Goal: Information Seeking & Learning: Learn about a topic

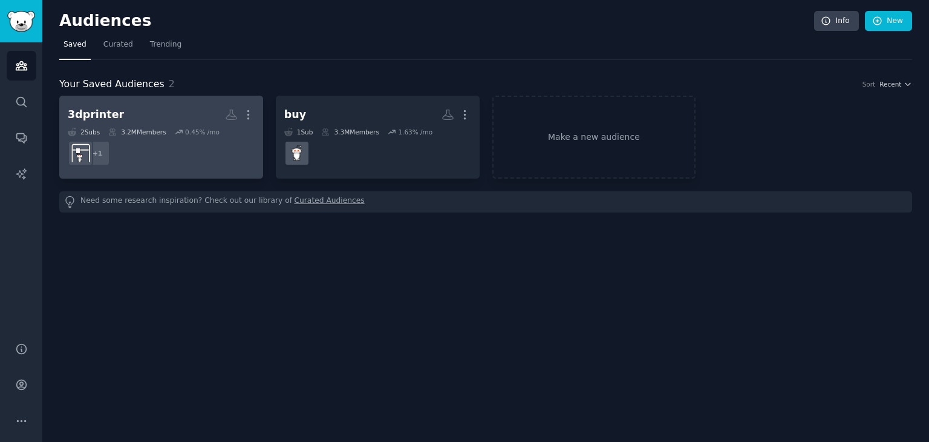
click at [178, 137] on dd "+ 1" at bounding box center [161, 153] width 187 height 34
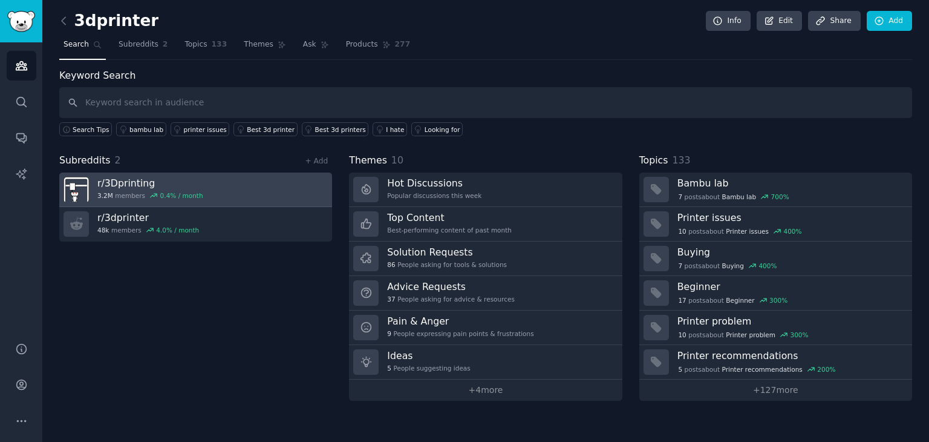
click at [196, 196] on link "r/ 3Dprinting 3.2M members 0.4 % / month" at bounding box center [195, 189] width 273 height 34
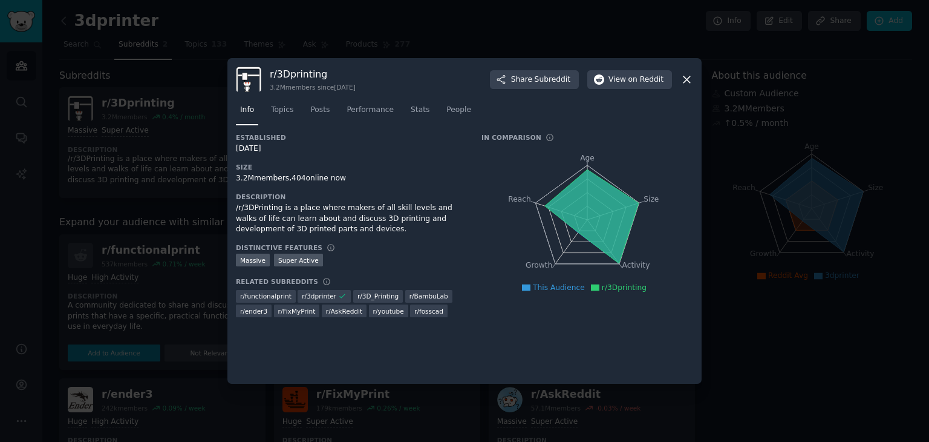
click at [690, 82] on icon at bounding box center [687, 79] width 7 height 7
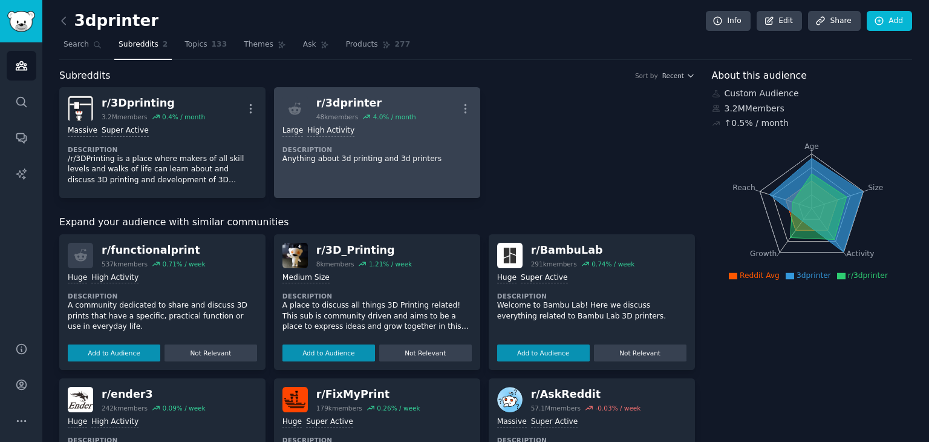
click at [403, 134] on div "Large High Activity" at bounding box center [377, 130] width 189 height 11
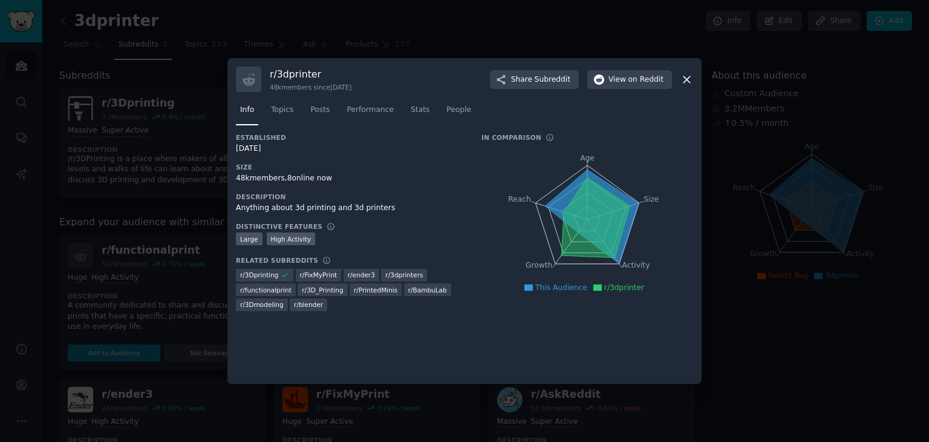
click at [683, 76] on icon at bounding box center [687, 79] width 13 height 13
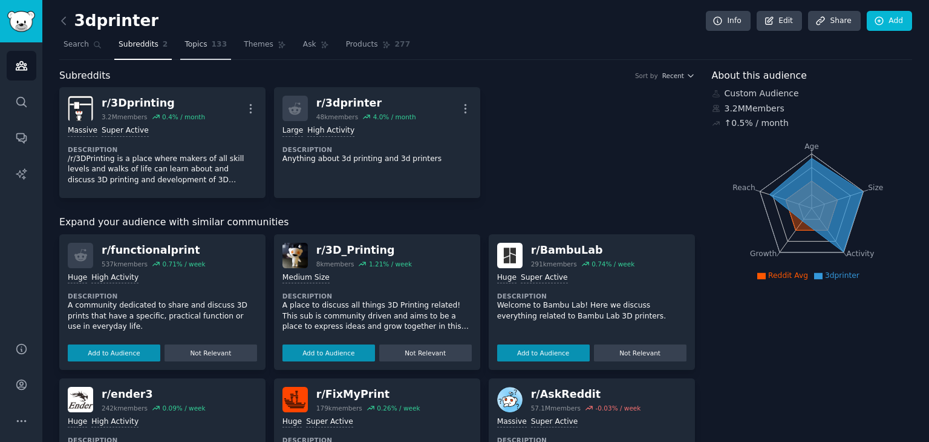
click at [212, 43] on span "133" at bounding box center [220, 44] width 16 height 11
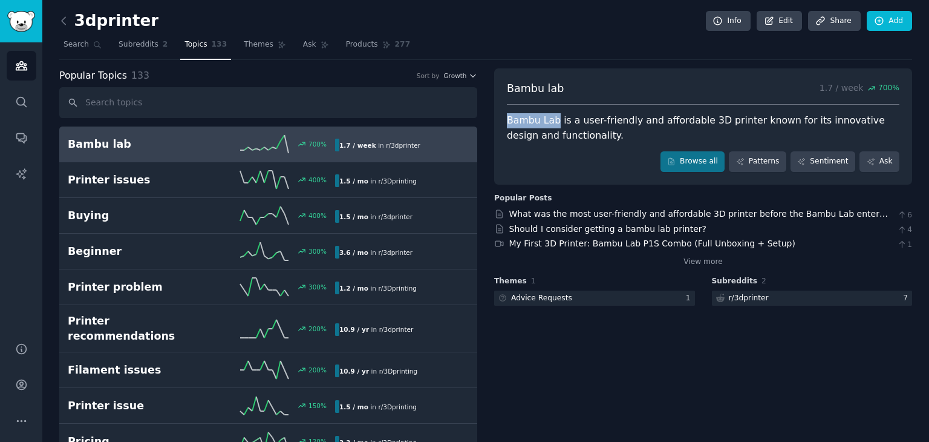
drag, startPoint x: 504, startPoint y: 115, endPoint x: 552, endPoint y: 117, distance: 48.5
click at [552, 117] on div "Bambu lab 1.7 / week 700 % Bambu Lab is a user-friendly and affordable 3D print…" at bounding box center [703, 126] width 418 height 116
copy div "Bambu Lab"
